Goal: Transaction & Acquisition: Book appointment/travel/reservation

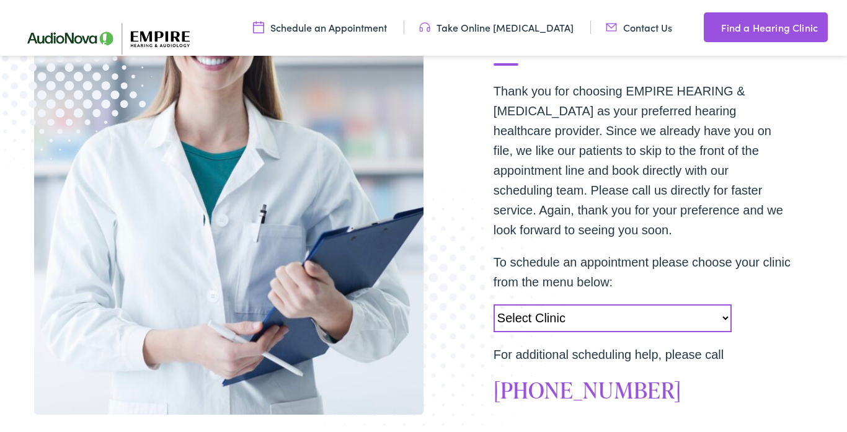
scroll to position [345, 0]
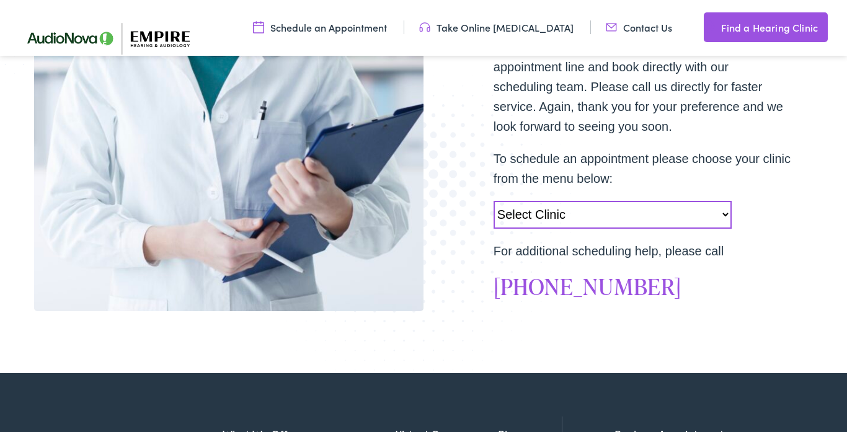
click at [726, 214] on select "Select Clinic [GEOGRAPHIC_DATA]-[GEOGRAPHIC_DATA]-AudioNova [STREET_ADDRESS][PE…" at bounding box center [612, 215] width 238 height 28
select select "[URL][DOMAIN_NAME]"
click at [493, 201] on select "Select Clinic Norwich-NY-AudioNova 43 Hale Street Amherst-NY-AudioNova 315 Albe…" at bounding box center [612, 215] width 238 height 28
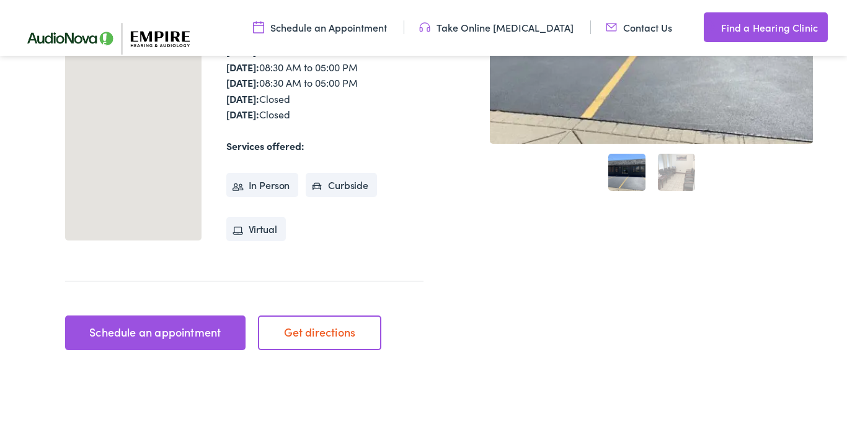
scroll to position [377, 0]
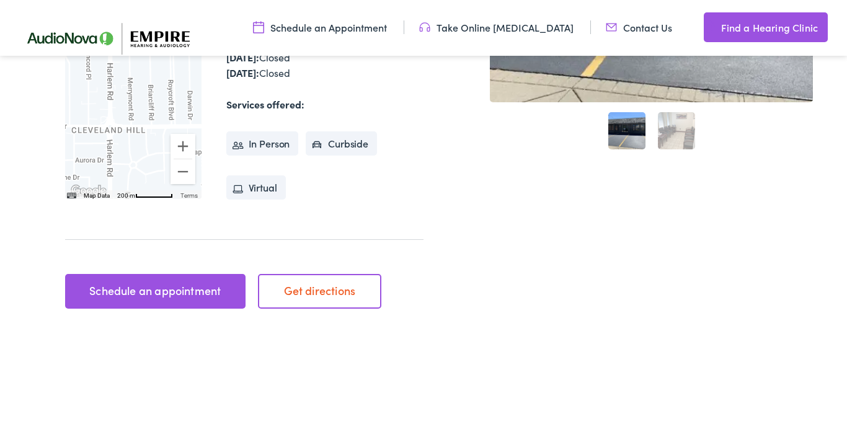
click at [159, 287] on link "Schedule an appointment" at bounding box center [155, 291] width 180 height 35
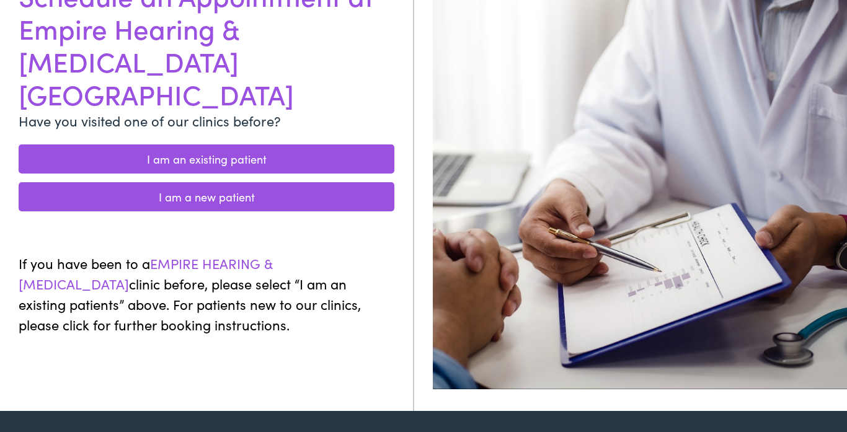
scroll to position [59, 0]
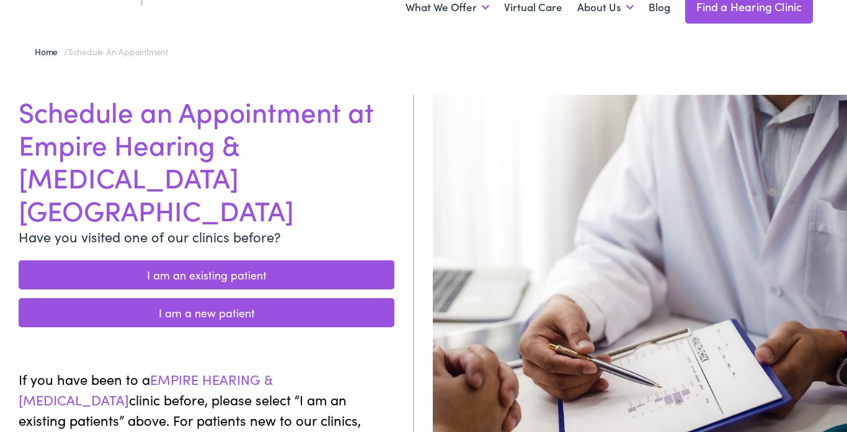
click at [237, 260] on link "I am an existing patient" at bounding box center [207, 274] width 376 height 29
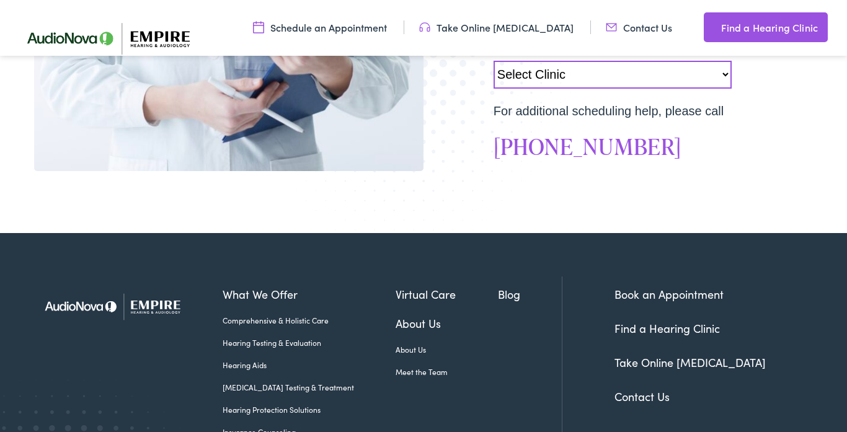
scroll to position [454, 0]
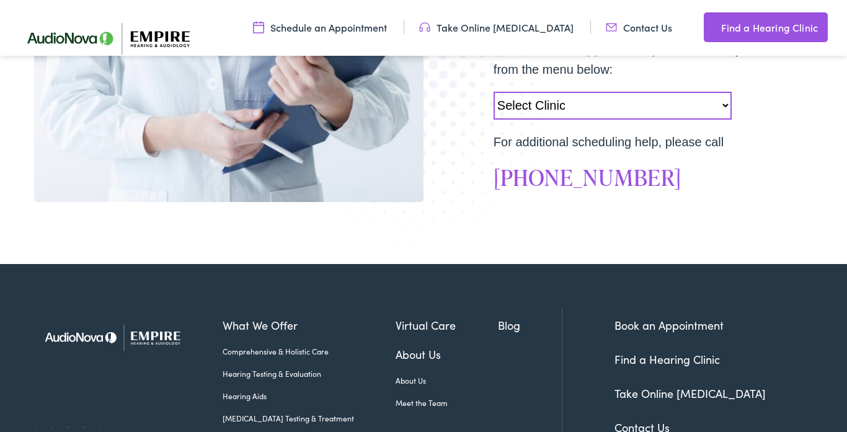
click at [726, 106] on select "Select Clinic [GEOGRAPHIC_DATA]-[GEOGRAPHIC_DATA]-AudioNova [STREET_ADDRESS][PE…" at bounding box center [612, 106] width 238 height 28
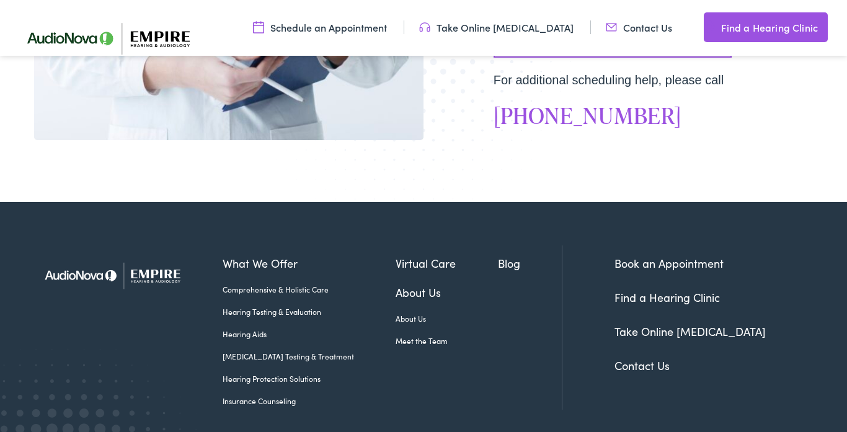
scroll to position [374, 0]
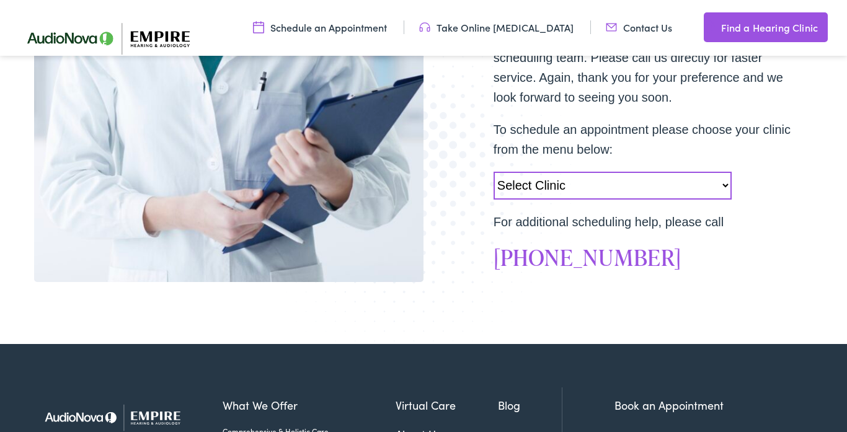
click at [728, 185] on select "Select Clinic [GEOGRAPHIC_DATA]-[GEOGRAPHIC_DATA]-AudioNova [STREET_ADDRESS][PE…" at bounding box center [612, 186] width 238 height 28
select select "[URL][DOMAIN_NAME]"
click at [493, 172] on select "Select Clinic [GEOGRAPHIC_DATA]-[GEOGRAPHIC_DATA]-AudioNova [STREET_ADDRESS][PE…" at bounding box center [612, 186] width 238 height 28
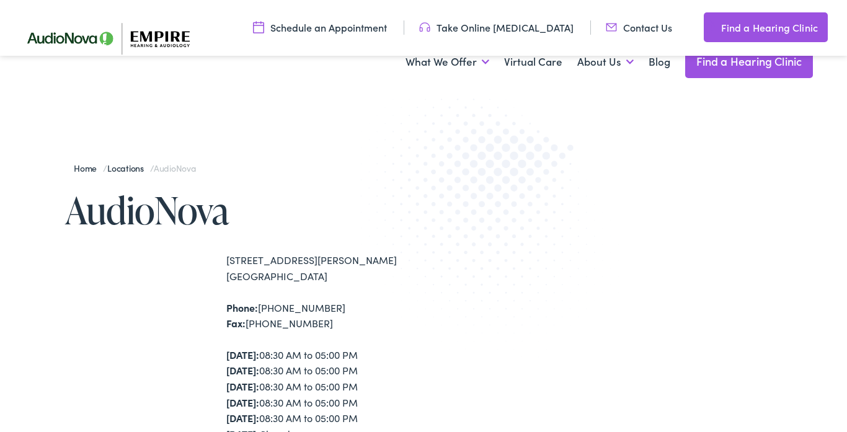
scroll to position [331, 0]
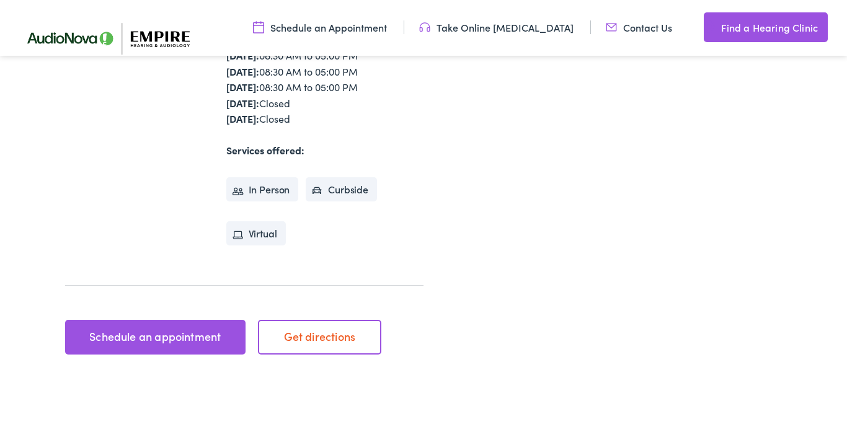
click at [166, 337] on link "Schedule an appointment" at bounding box center [155, 337] width 180 height 35
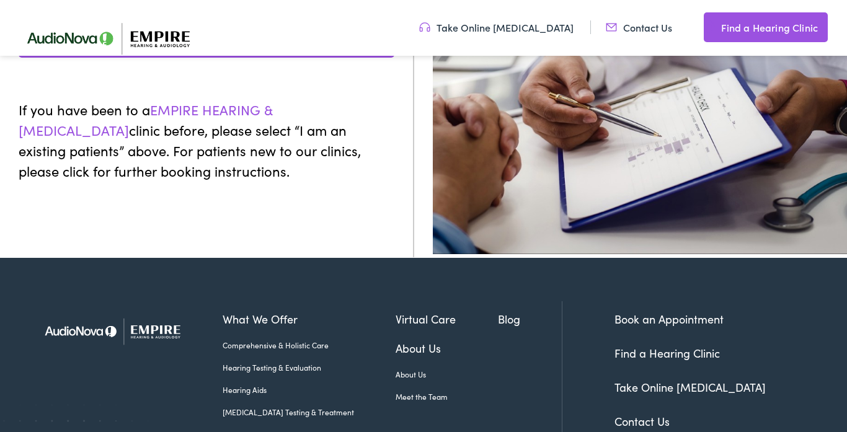
scroll to position [22, 0]
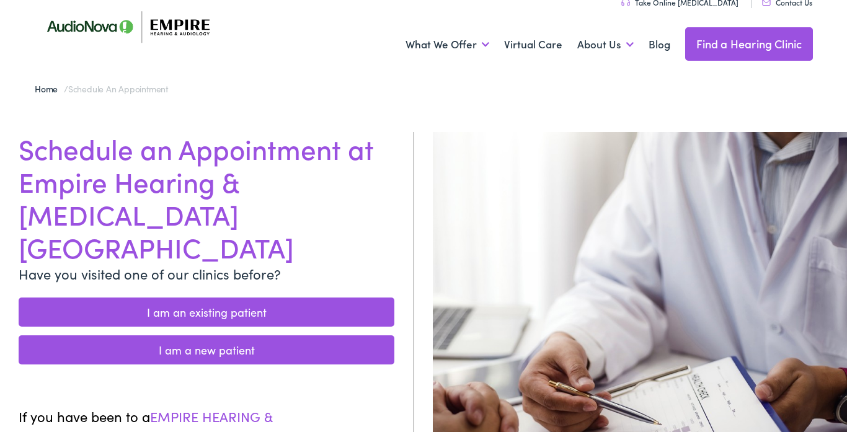
click at [206, 297] on link "I am an existing patient" at bounding box center [207, 311] width 376 height 29
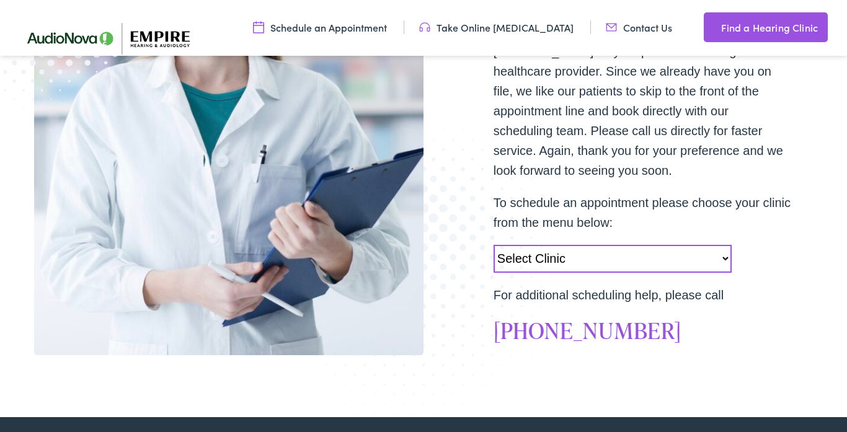
scroll to position [301, 0]
